Goal: Task Accomplishment & Management: Use online tool/utility

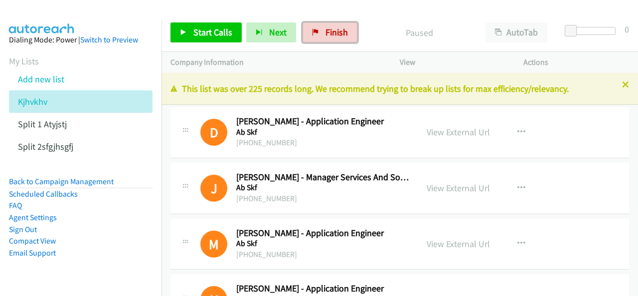
click at [339, 26] on link "Finish" at bounding box center [330, 32] width 55 height 20
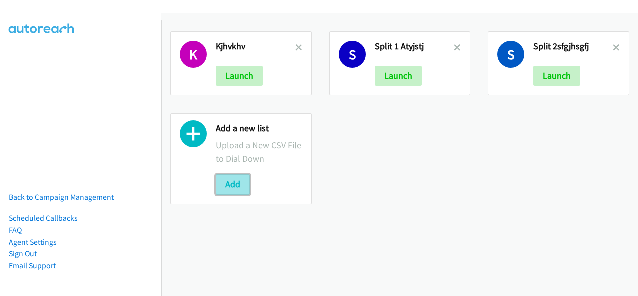
click at [240, 181] on button "Add" at bounding box center [233, 184] width 34 height 20
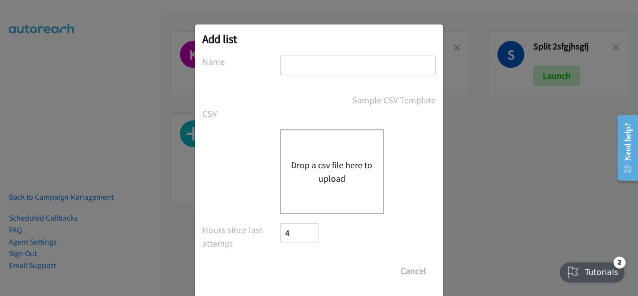
click at [307, 59] on input "text" at bounding box center [358, 65] width 156 height 20
drag, startPoint x: 299, startPoint y: 62, endPoint x: 281, endPoint y: 59, distance: 18.7
click at [281, 59] on input "text" at bounding box center [358, 65] width 156 height 20
paste input "aerghswartjh"
type input "aerghswartjh"
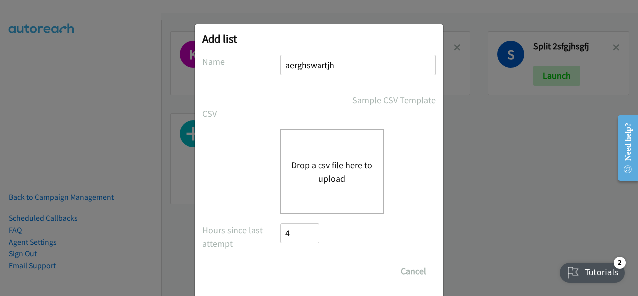
click at [298, 179] on button "Drop a csv file here to upload" at bounding box center [332, 171] width 82 height 27
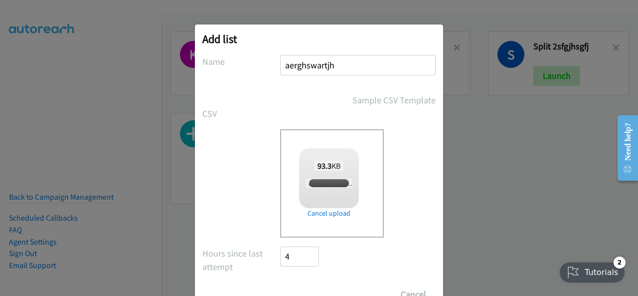
checkbox input "true"
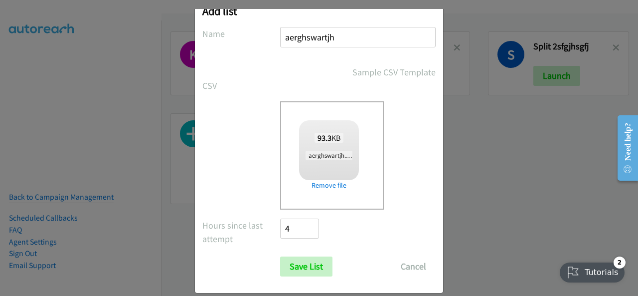
scroll to position [40, 0]
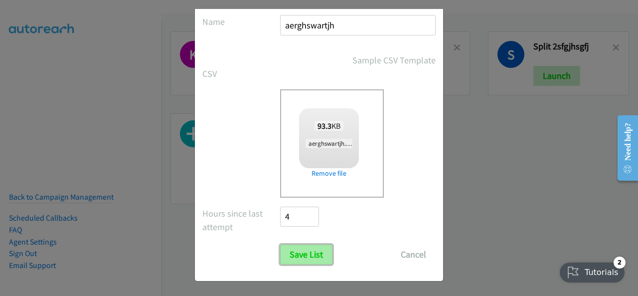
click at [288, 256] on input "Save List" at bounding box center [306, 254] width 52 height 20
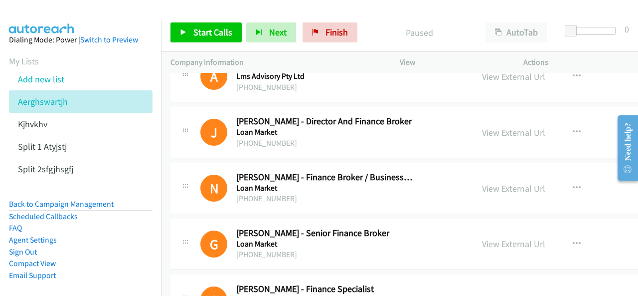
scroll to position [2195, 0]
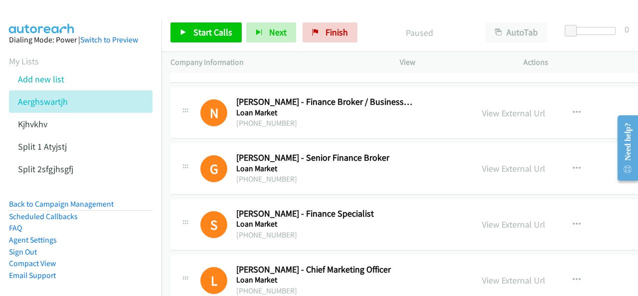
click at [43, 12] on img at bounding box center [41, 17] width 75 height 35
click at [216, 29] on span "Start Calls" at bounding box center [213, 31] width 39 height 11
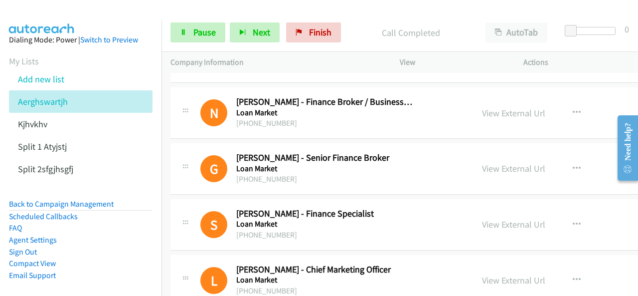
click at [63, 8] on img at bounding box center [41, 17] width 75 height 35
drag, startPoint x: 171, startPoint y: 32, endPoint x: 189, endPoint y: 30, distance: 18.6
click at [170, 32] on div "Start Calls Pause Next Finish Call Completed AutoTab AutoTab 0" at bounding box center [400, 32] width 477 height 38
click at [190, 31] on link "Pause" at bounding box center [198, 32] width 55 height 20
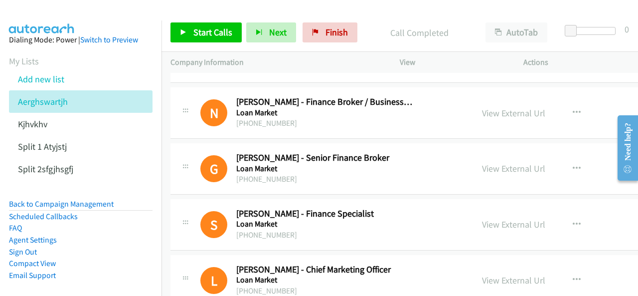
click at [40, 12] on img at bounding box center [41, 17] width 75 height 35
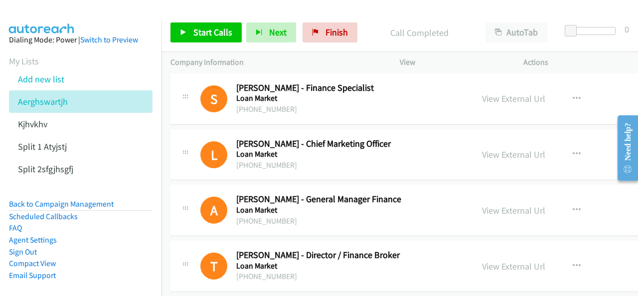
scroll to position [2444, 0]
